Goal: Transaction & Acquisition: Purchase product/service

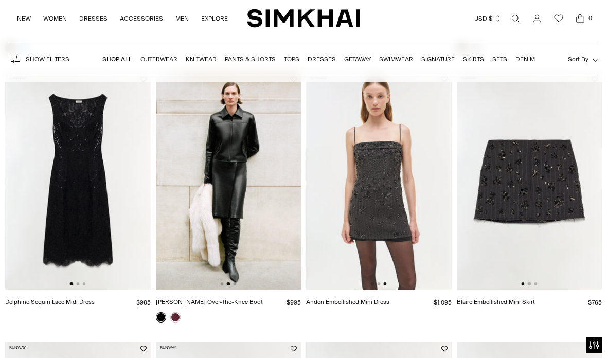
scroll to position [0, 146]
click at [178, 314] on link at bounding box center [175, 317] width 10 height 10
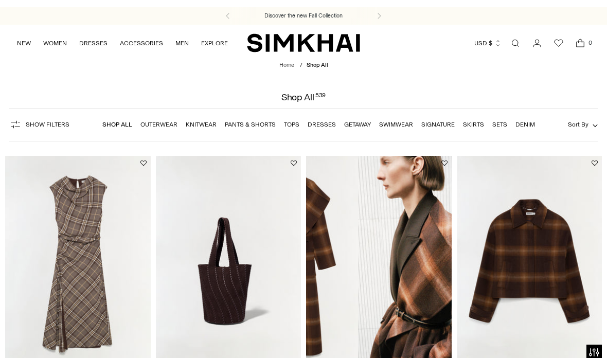
scroll to position [40, 0]
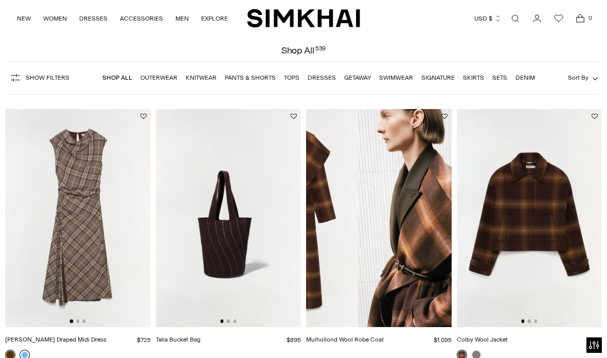
click at [25, 352] on link at bounding box center [25, 355] width 10 height 10
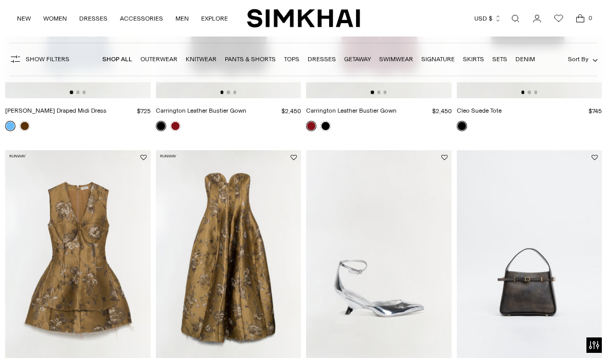
scroll to position [1098, 0]
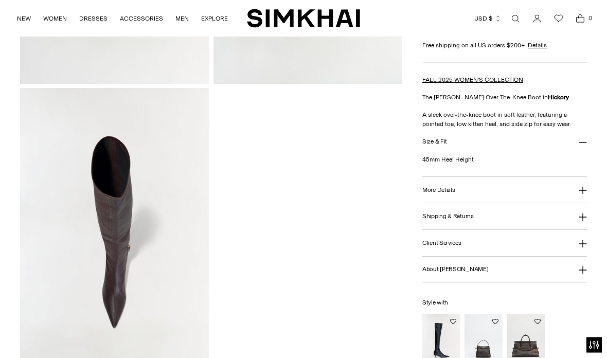
scroll to position [562, 0]
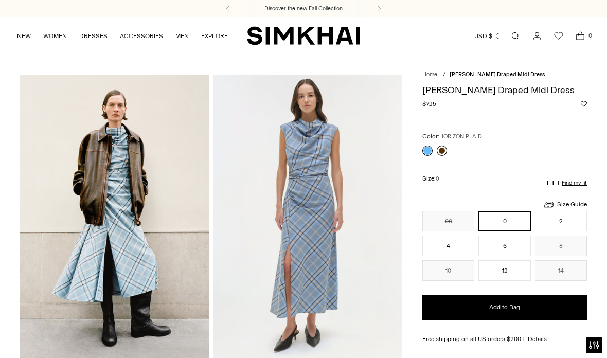
click at [446, 148] on link at bounding box center [442, 151] width 10 height 10
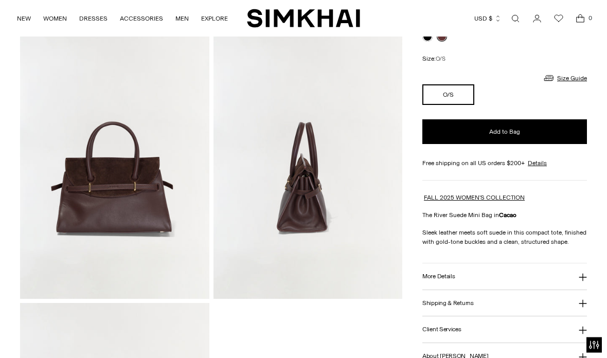
scroll to position [286, 0]
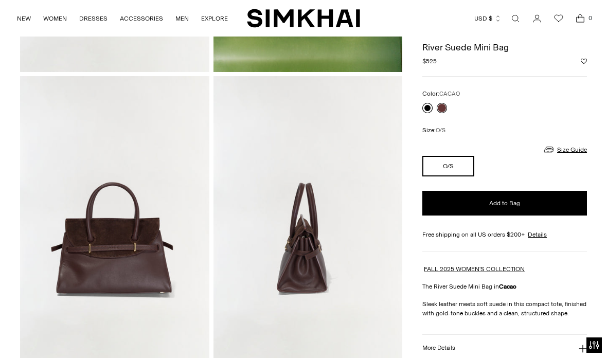
click at [432, 104] on link at bounding box center [427, 108] width 10 height 10
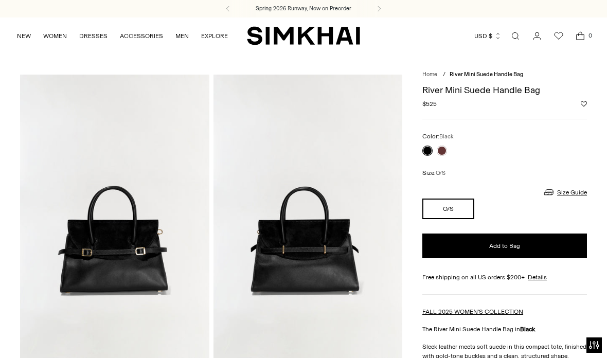
click at [512, 42] on span "Open search modal" at bounding box center [515, 36] width 16 height 16
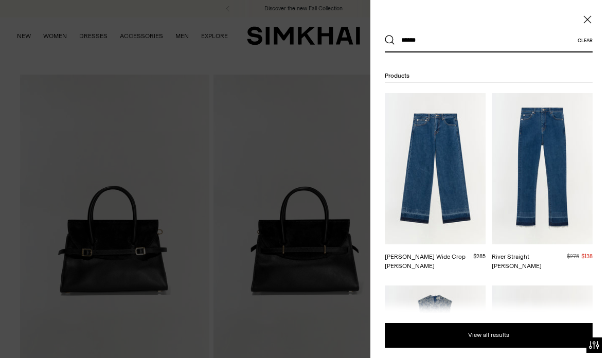
type input "******"
click at [390, 40] on button "Search" at bounding box center [390, 40] width 10 height 10
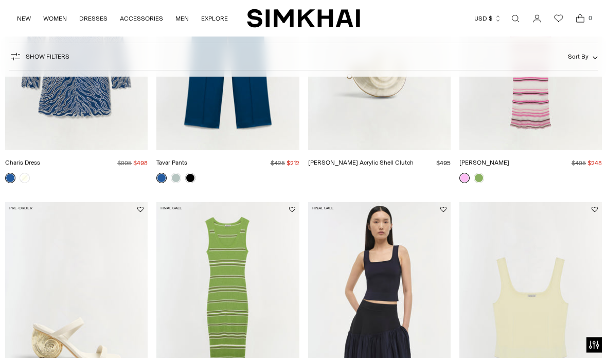
scroll to position [454, 0]
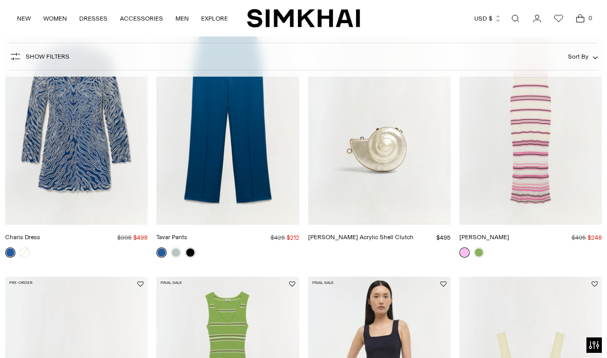
click at [187, 234] on link "Tavar Pants" at bounding box center [171, 237] width 31 height 7
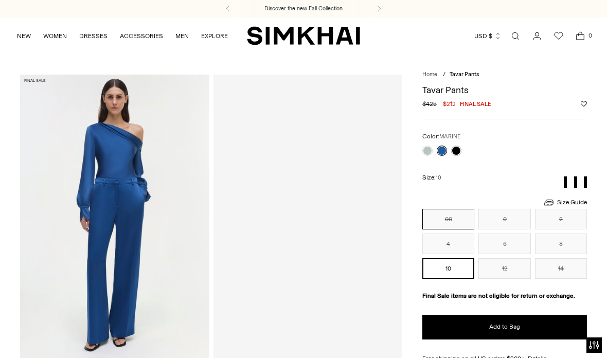
click at [452, 226] on button "00" at bounding box center [448, 219] width 52 height 21
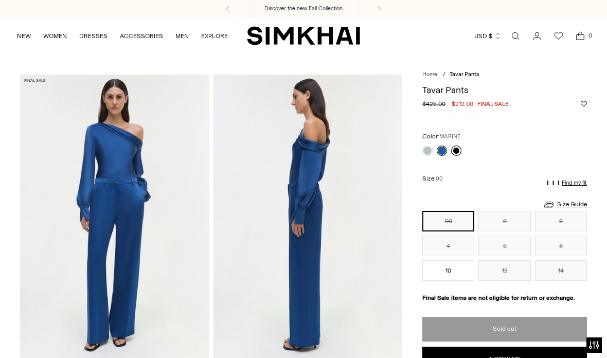
click at [460, 148] on link at bounding box center [456, 151] width 10 height 10
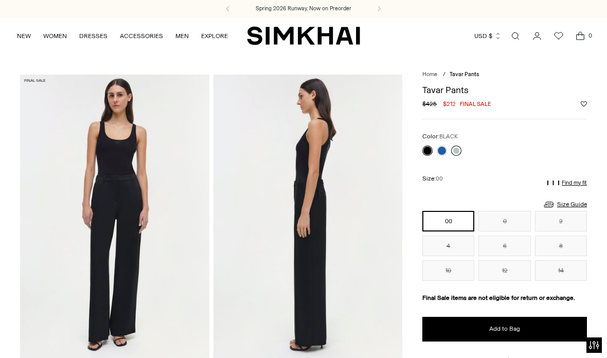
click at [460, 151] on link at bounding box center [456, 151] width 10 height 10
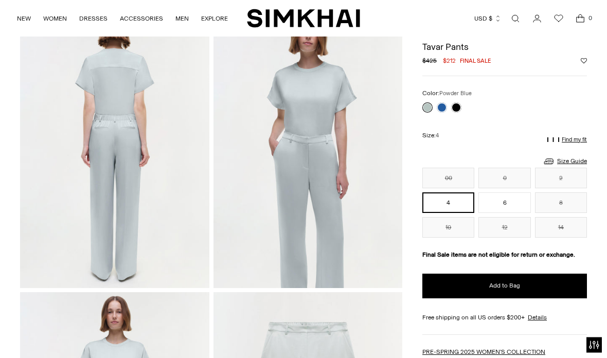
scroll to position [358, 0]
click at [461, 105] on link at bounding box center [456, 108] width 10 height 10
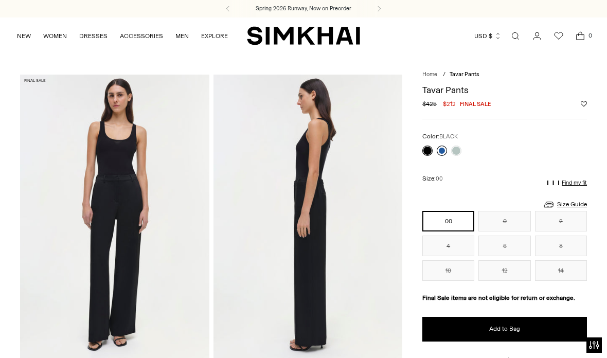
click at [441, 149] on link at bounding box center [442, 151] width 10 height 10
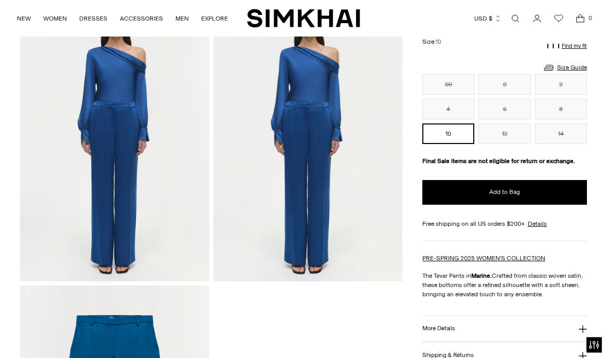
scroll to position [653, 0]
